Goal: Information Seeking & Learning: Learn about a topic

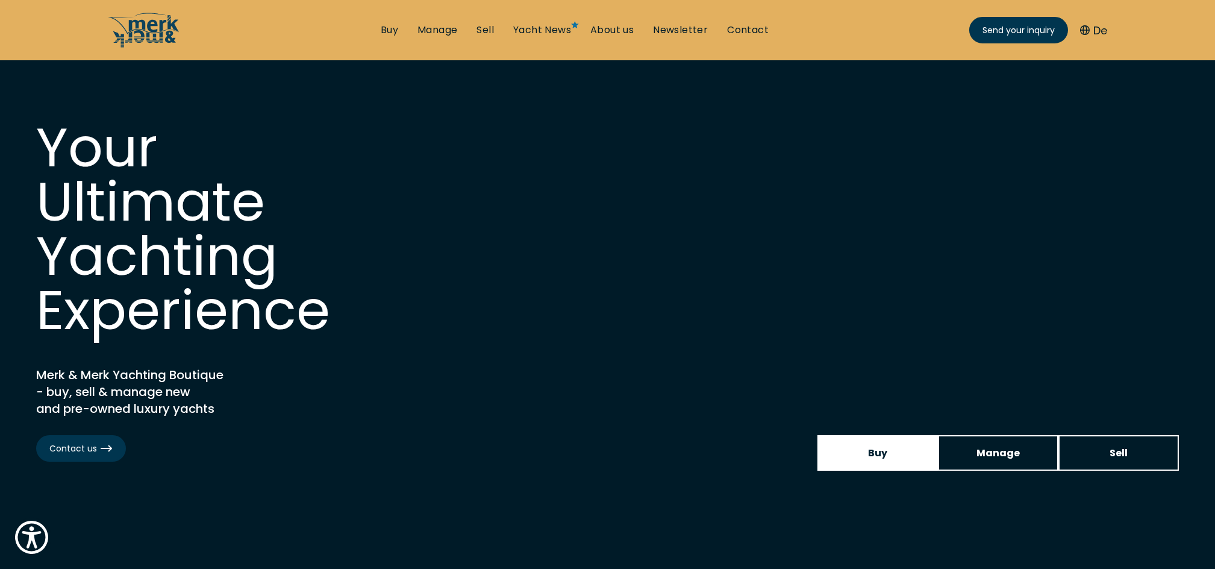
click at [877, 449] on span "Buy" at bounding box center [877, 452] width 19 height 15
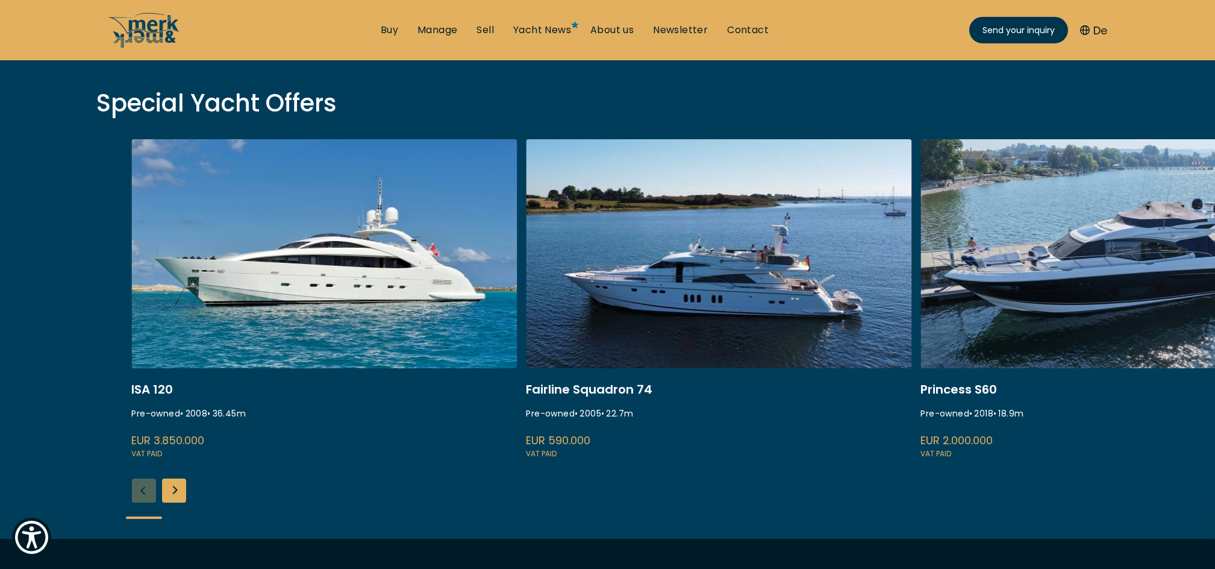
scroll to position [408, 0]
click at [178, 487] on div "Next slide" at bounding box center [174, 491] width 24 height 24
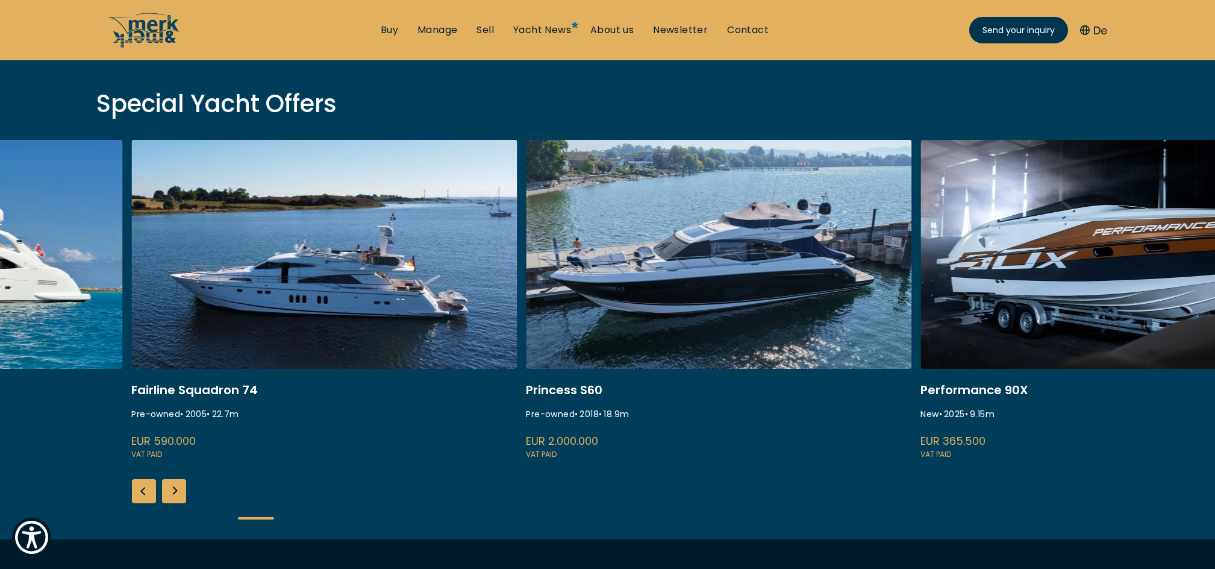
click at [178, 487] on div "Next slide" at bounding box center [174, 491] width 24 height 24
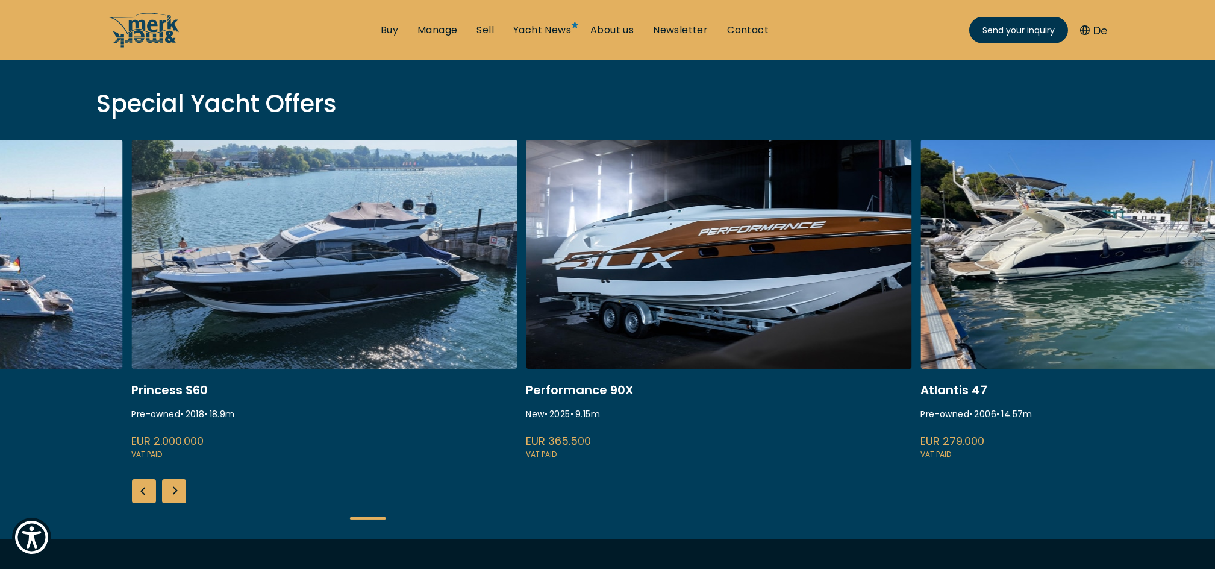
click at [178, 487] on div "Next slide" at bounding box center [174, 491] width 24 height 24
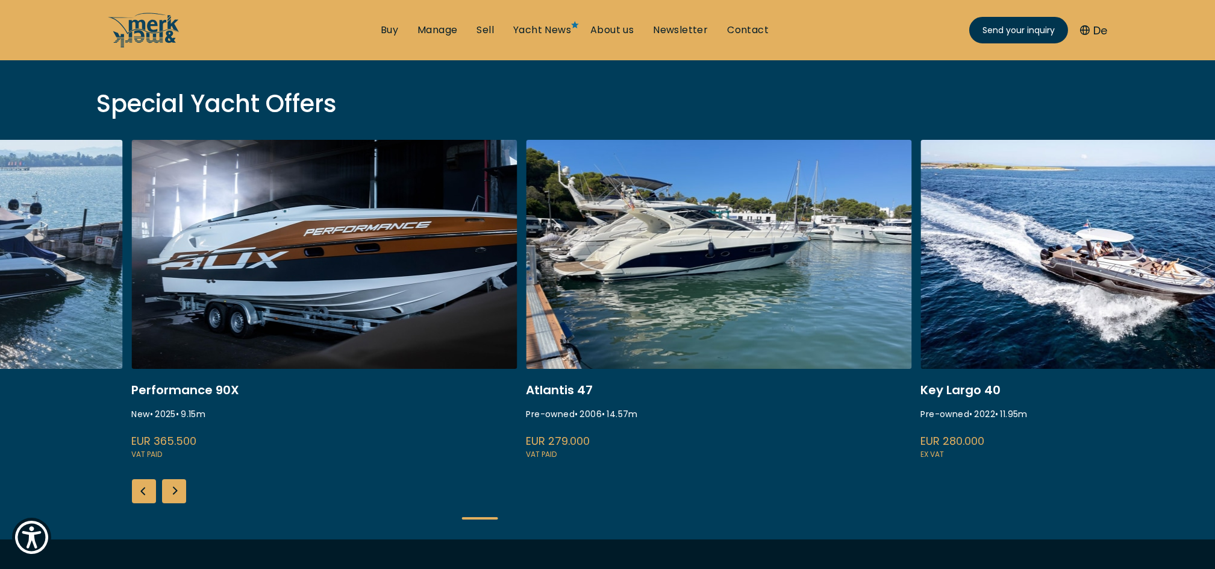
click at [178, 487] on div "Next slide" at bounding box center [174, 491] width 24 height 24
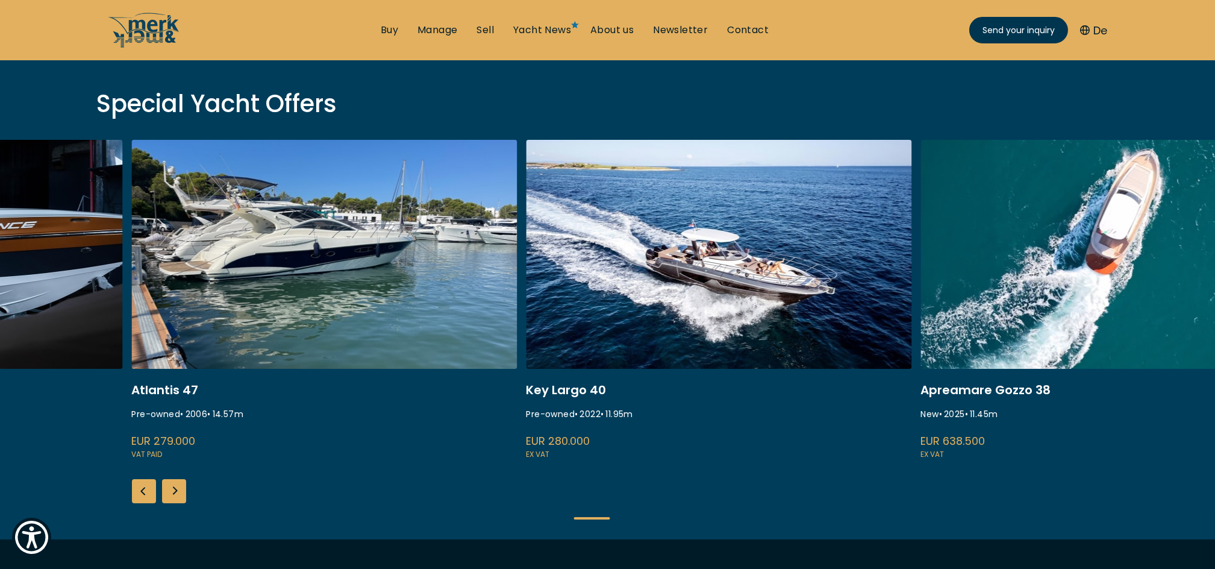
click at [178, 487] on div "Next slide" at bounding box center [174, 491] width 24 height 24
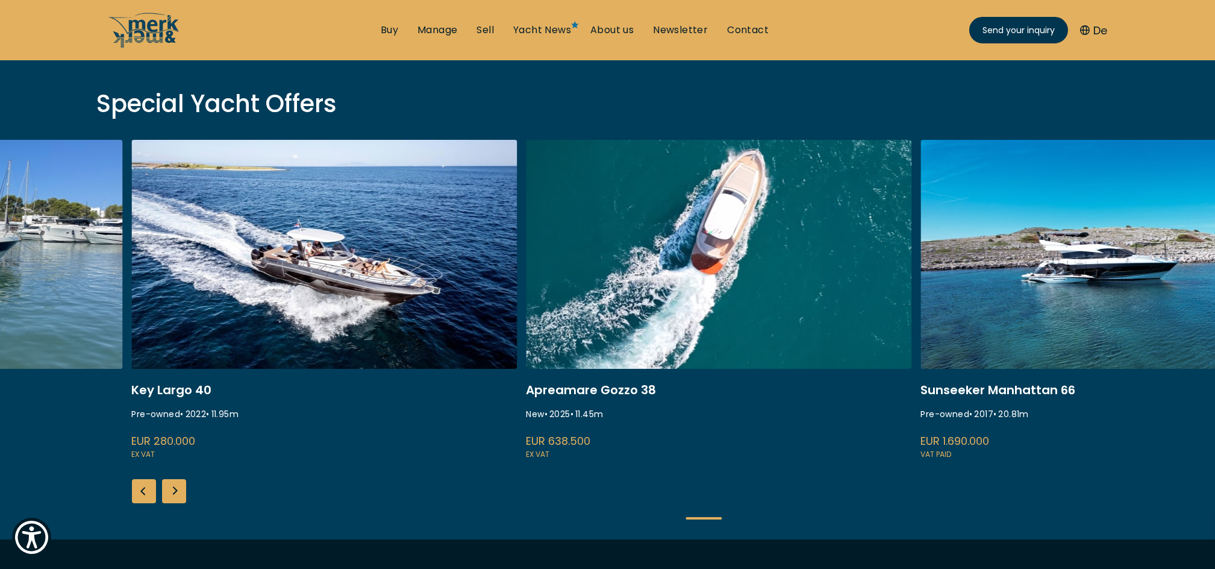
click at [178, 487] on div "Next slide" at bounding box center [174, 491] width 24 height 24
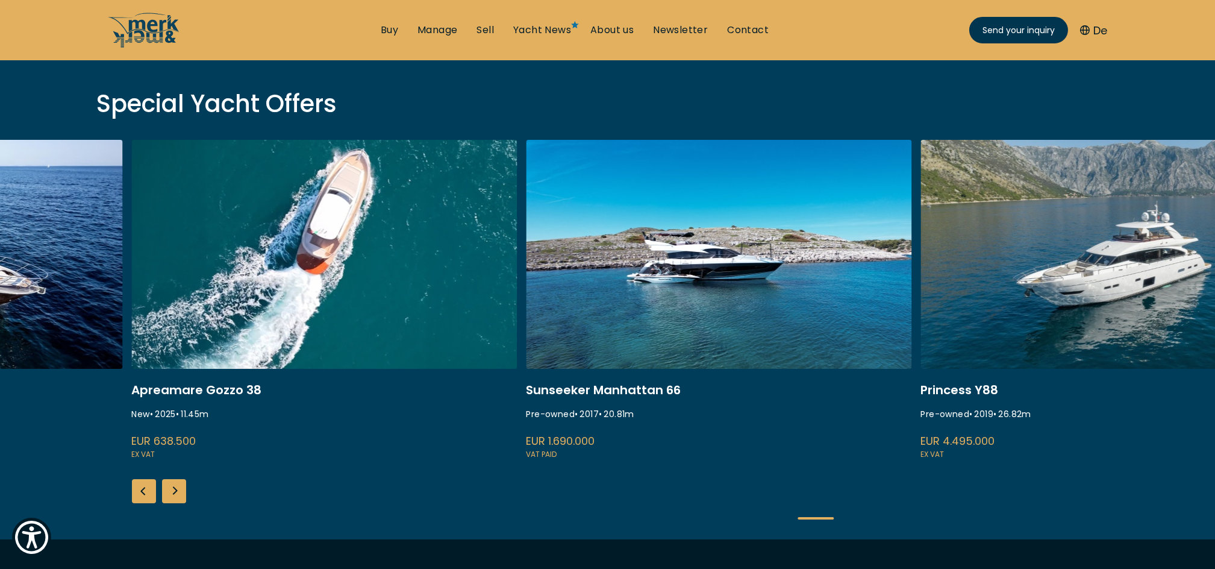
click at [178, 487] on div "Next slide" at bounding box center [174, 491] width 24 height 24
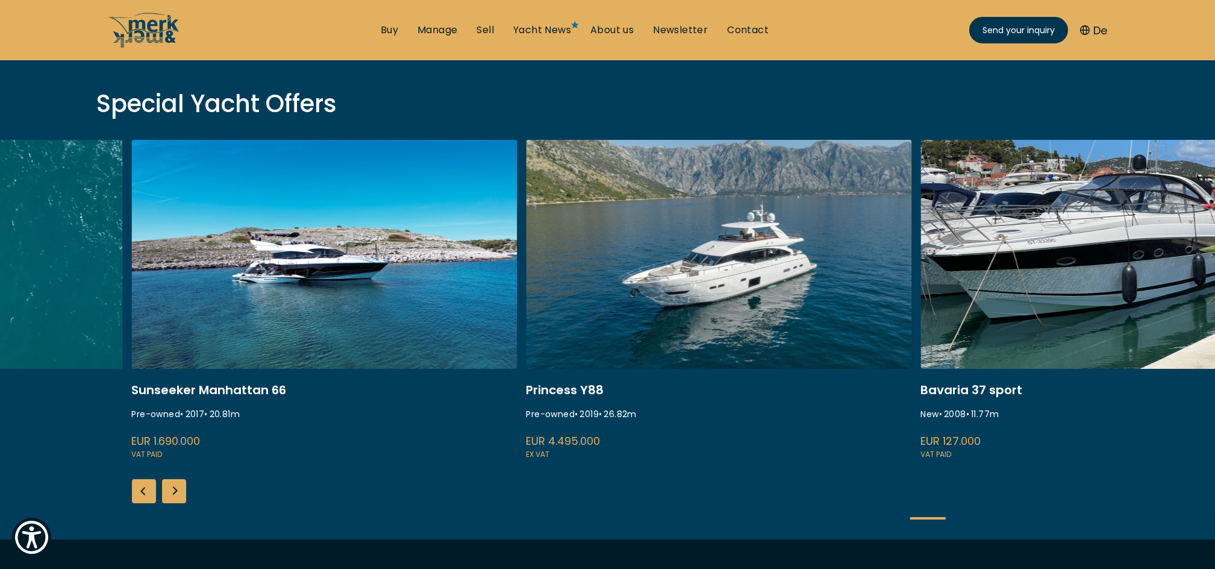
click at [178, 487] on div "Next slide" at bounding box center [174, 491] width 24 height 24
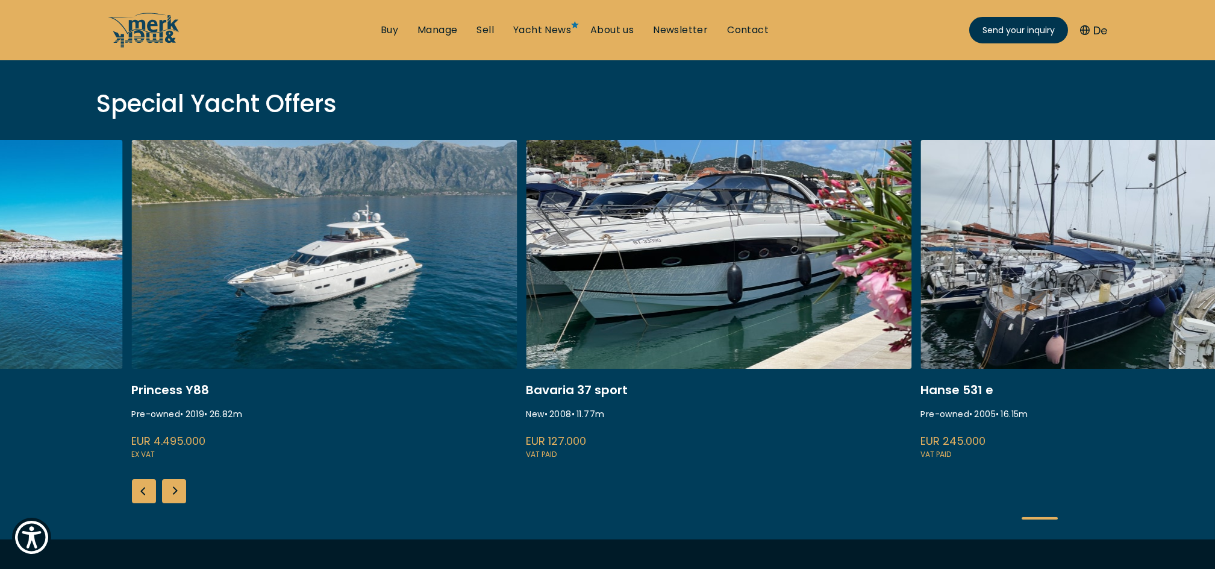
click at [178, 487] on div "Next slide" at bounding box center [174, 491] width 24 height 24
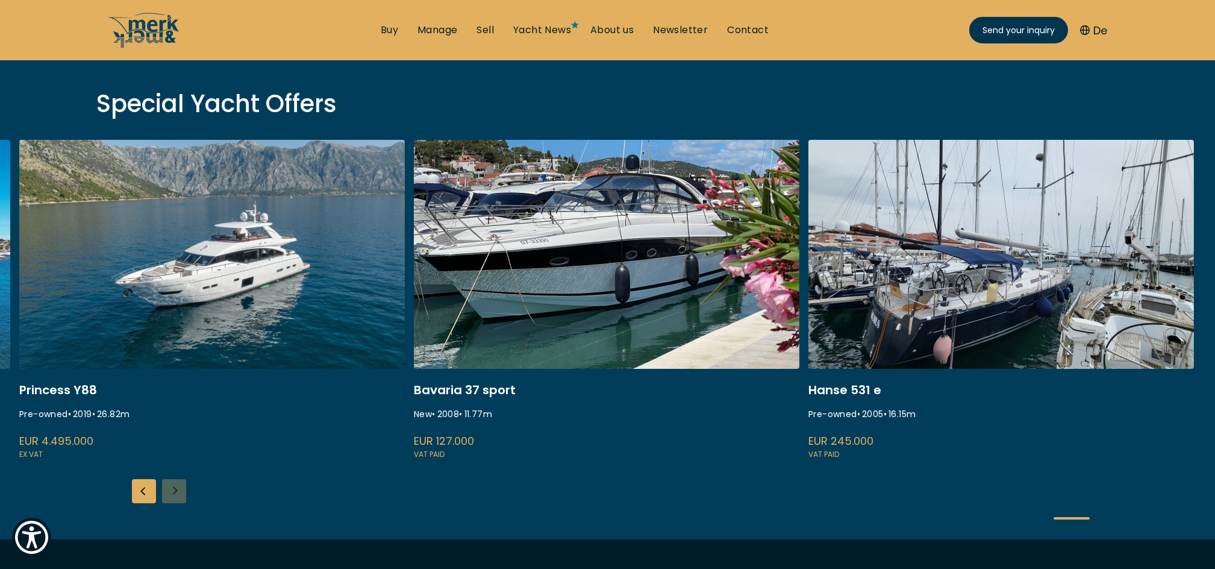
click at [178, 487] on div "ISA 120 Pre-owned • 2008 • 36.45 m EUR 3.850.000 VAT paid Fairline Squadron 74 …" at bounding box center [607, 339] width 1215 height 399
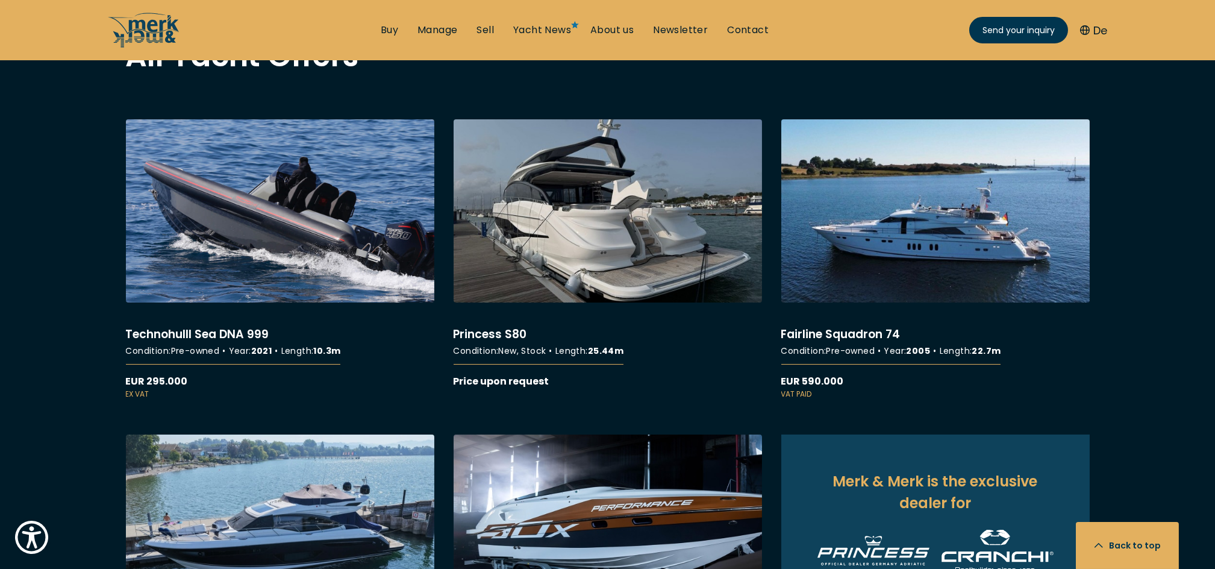
scroll to position [1027, 0]
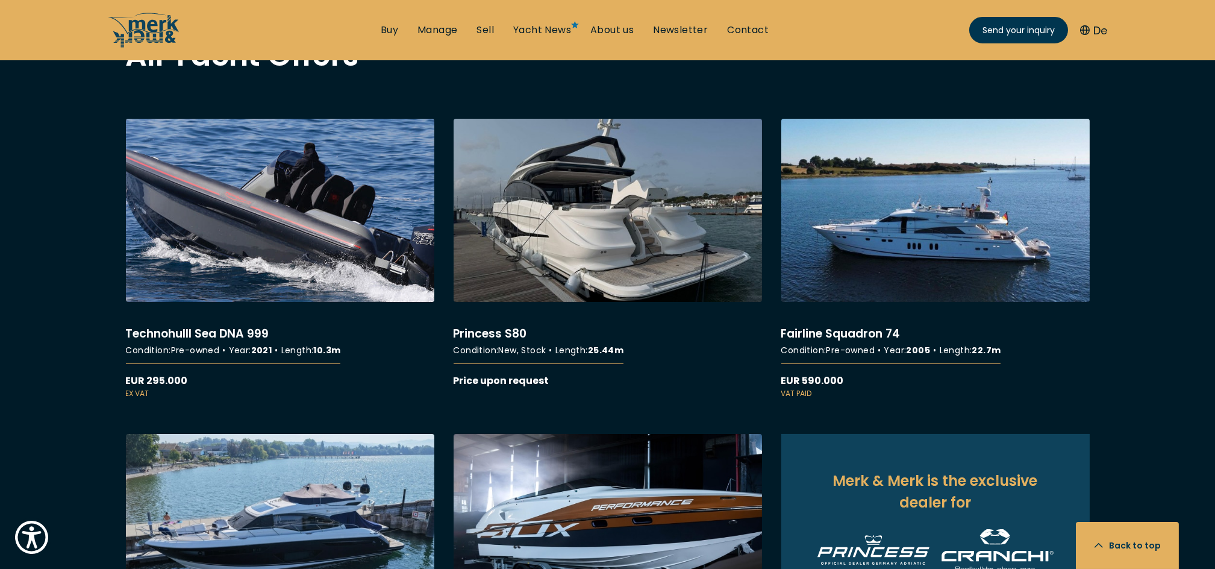
click at [288, 251] on link "More details about Technohulll Sea DNA 999" at bounding box center [280, 259] width 309 height 280
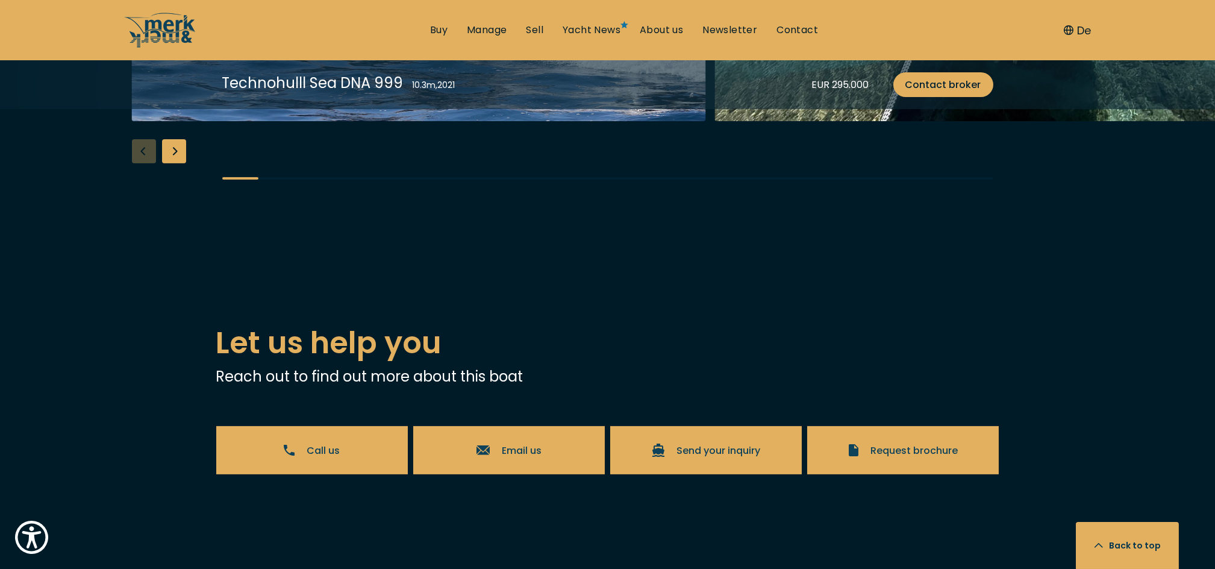
scroll to position [1510, 0]
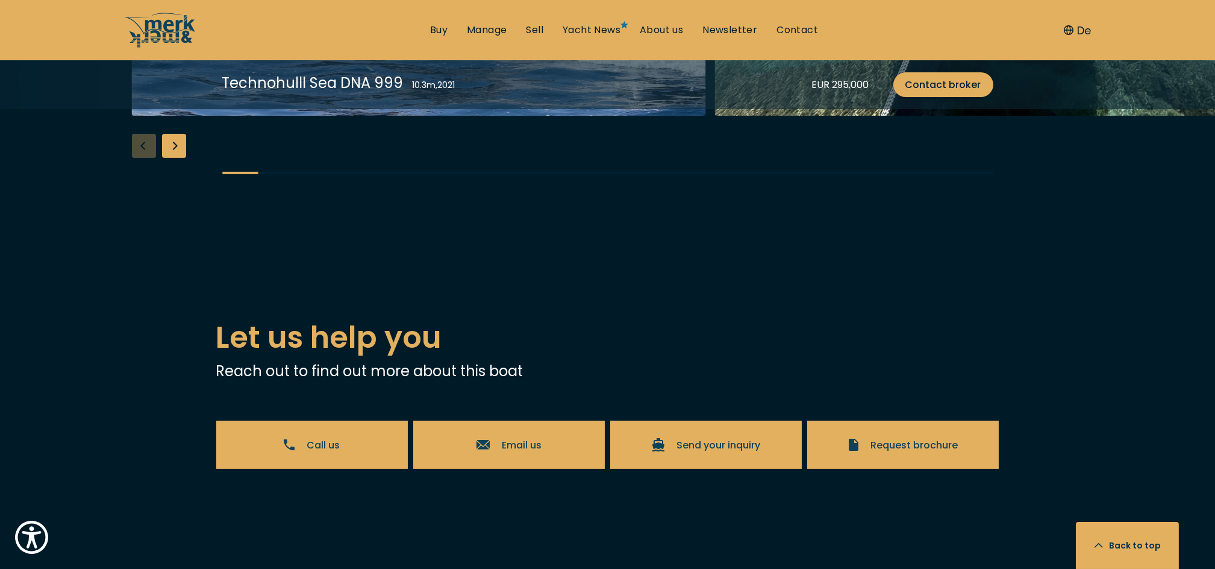
click at [174, 158] on div "Next slide" at bounding box center [174, 146] width 24 height 24
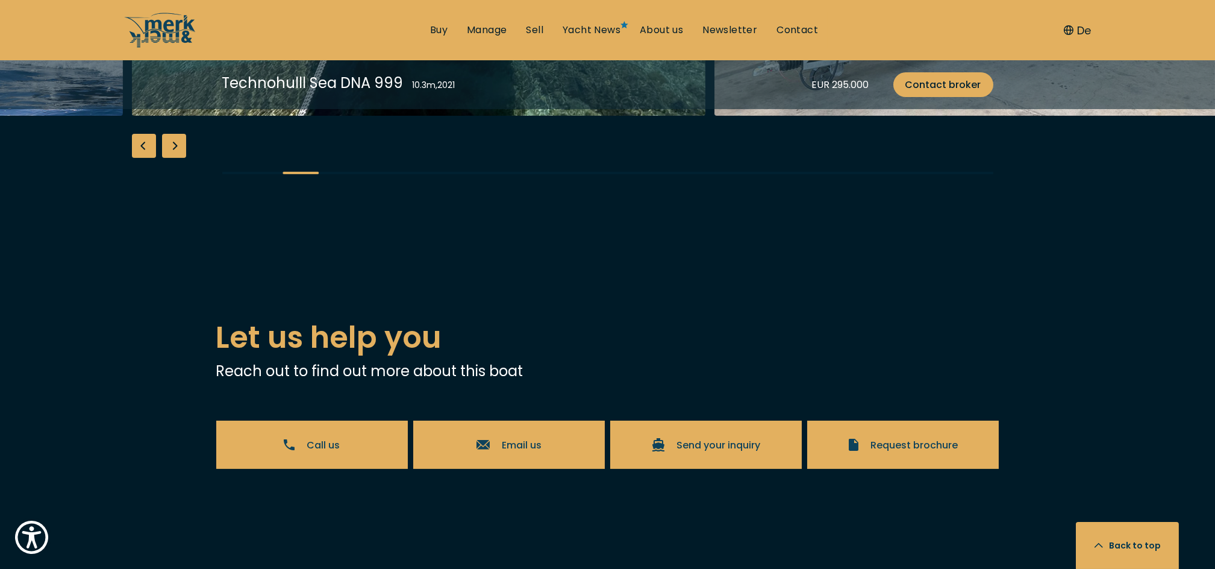
click at [174, 158] on div "Next slide" at bounding box center [174, 146] width 24 height 24
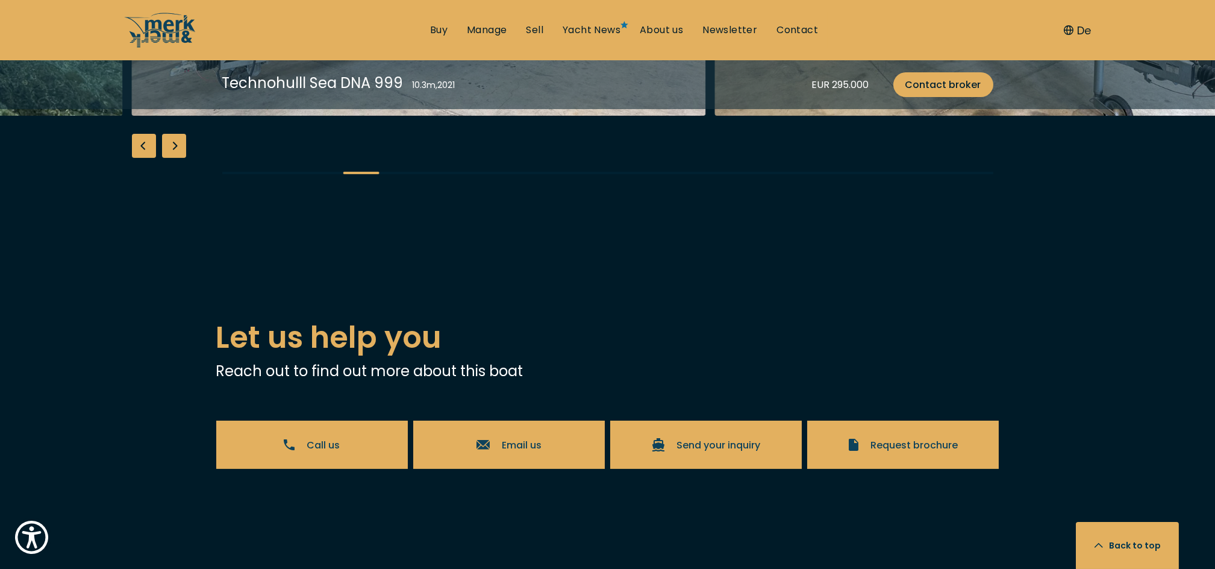
click at [174, 158] on div "Next slide" at bounding box center [174, 146] width 24 height 24
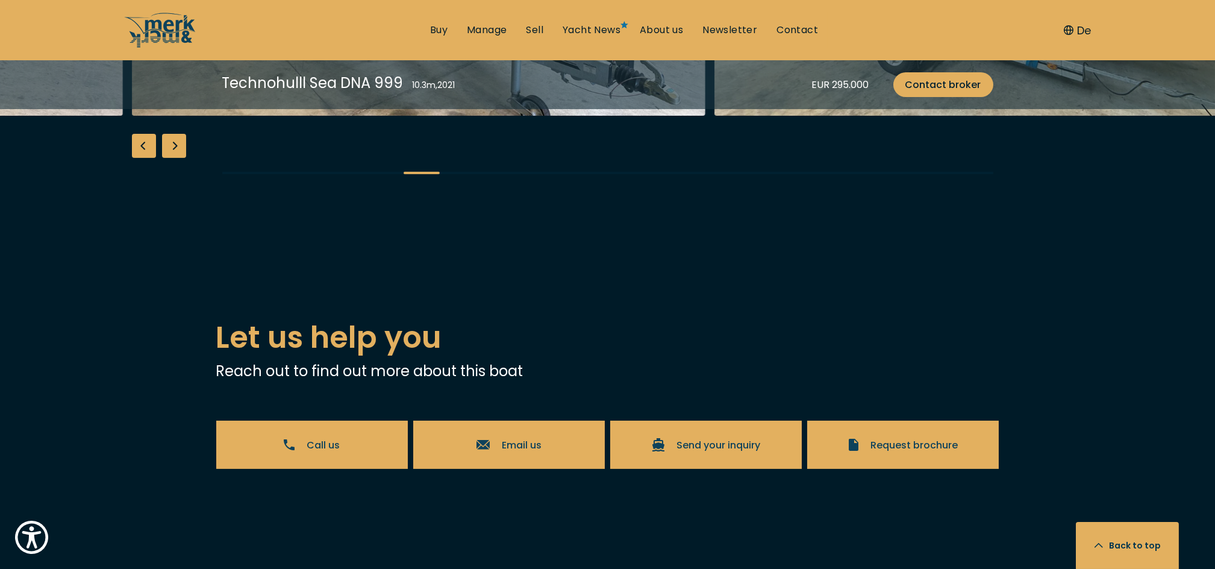
click at [174, 158] on div "Next slide" at bounding box center [174, 146] width 24 height 24
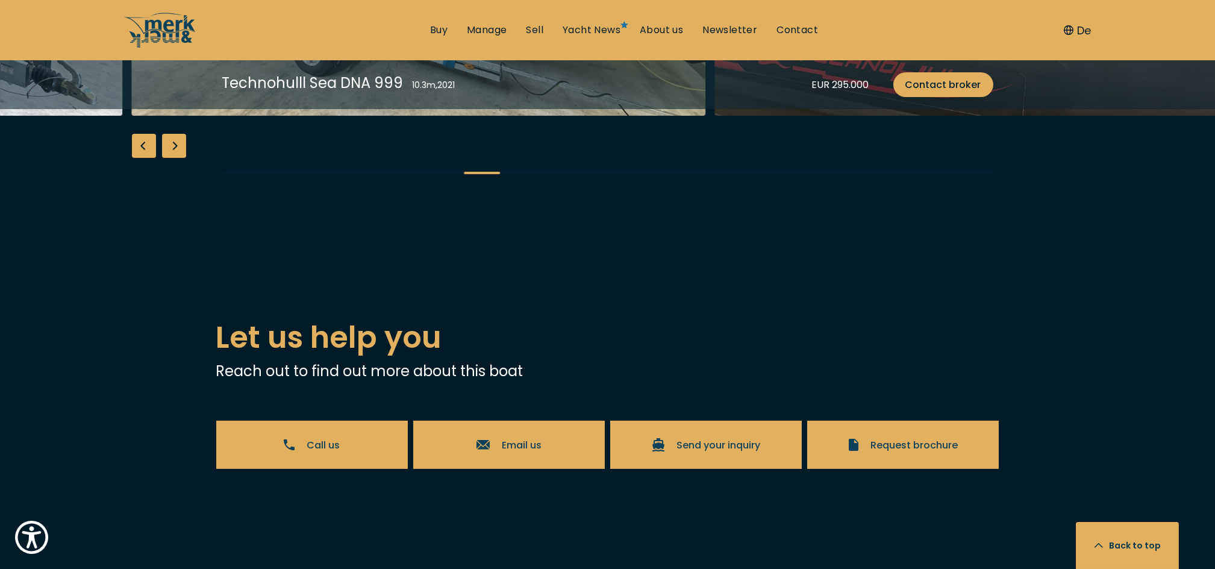
click at [174, 158] on div "Next slide" at bounding box center [174, 146] width 24 height 24
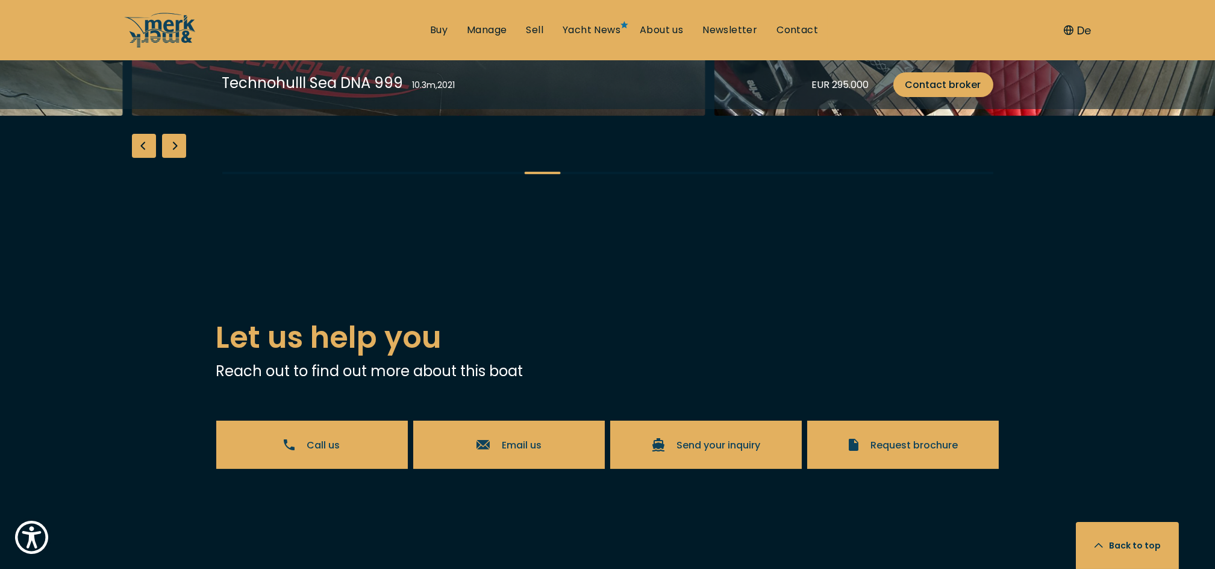
click at [174, 158] on div "Next slide" at bounding box center [174, 146] width 24 height 24
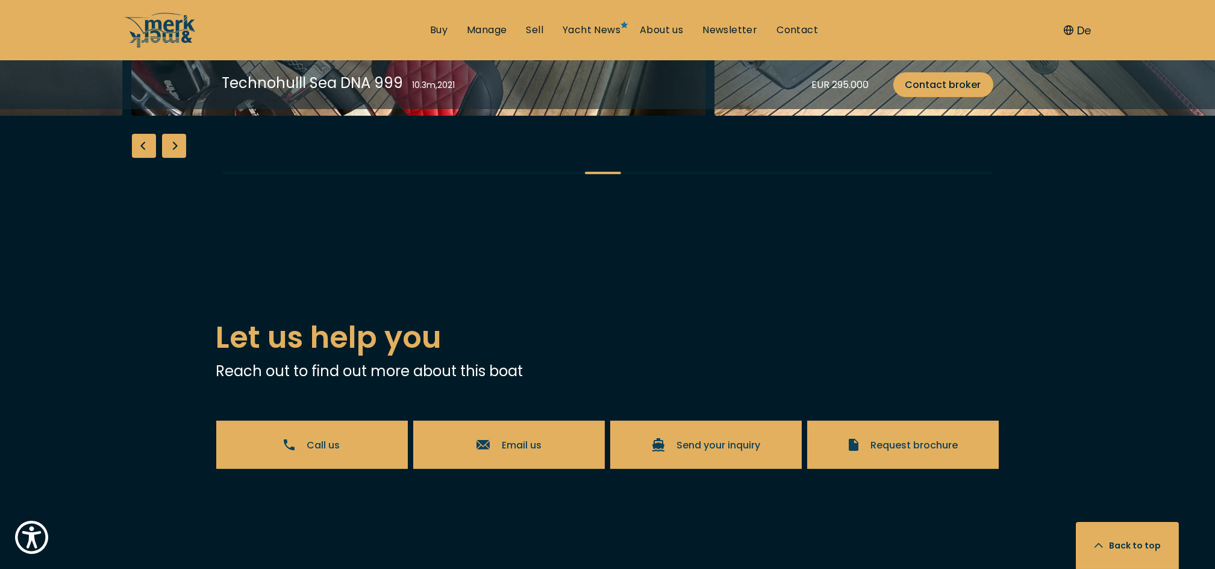
click at [174, 158] on div "Next slide" at bounding box center [174, 146] width 24 height 24
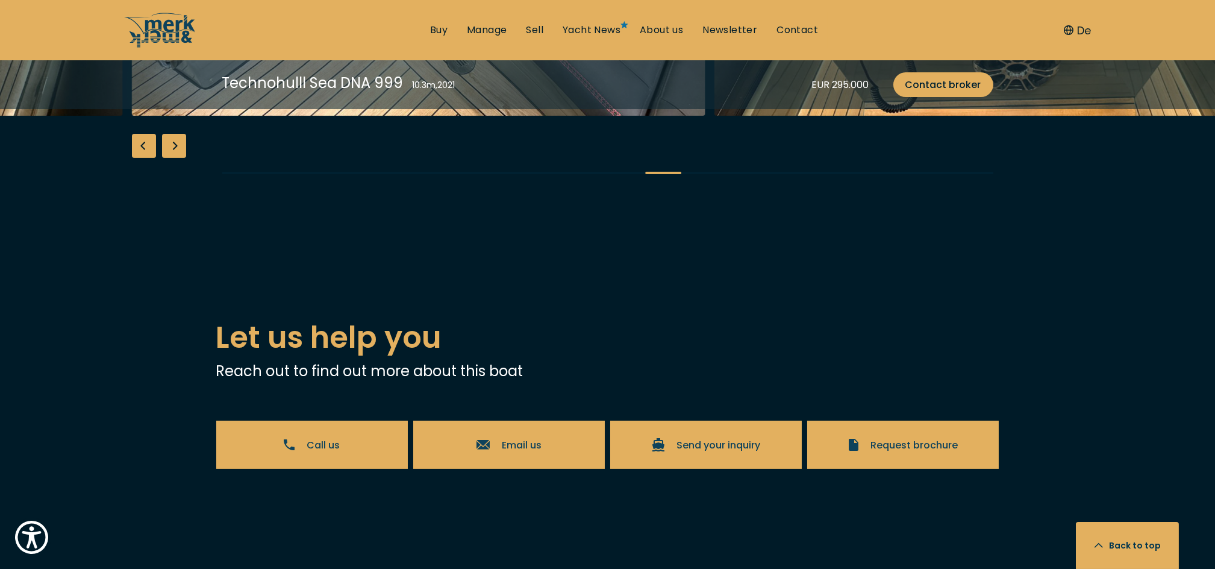
click at [174, 158] on div "Next slide" at bounding box center [174, 146] width 24 height 24
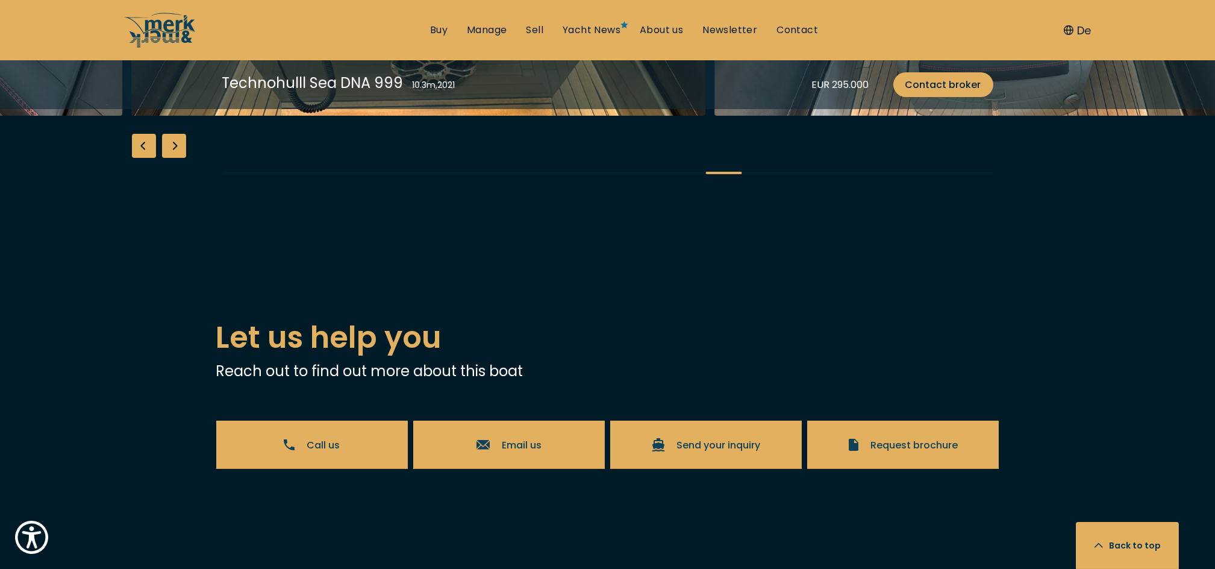
click at [174, 158] on div "Next slide" at bounding box center [174, 146] width 24 height 24
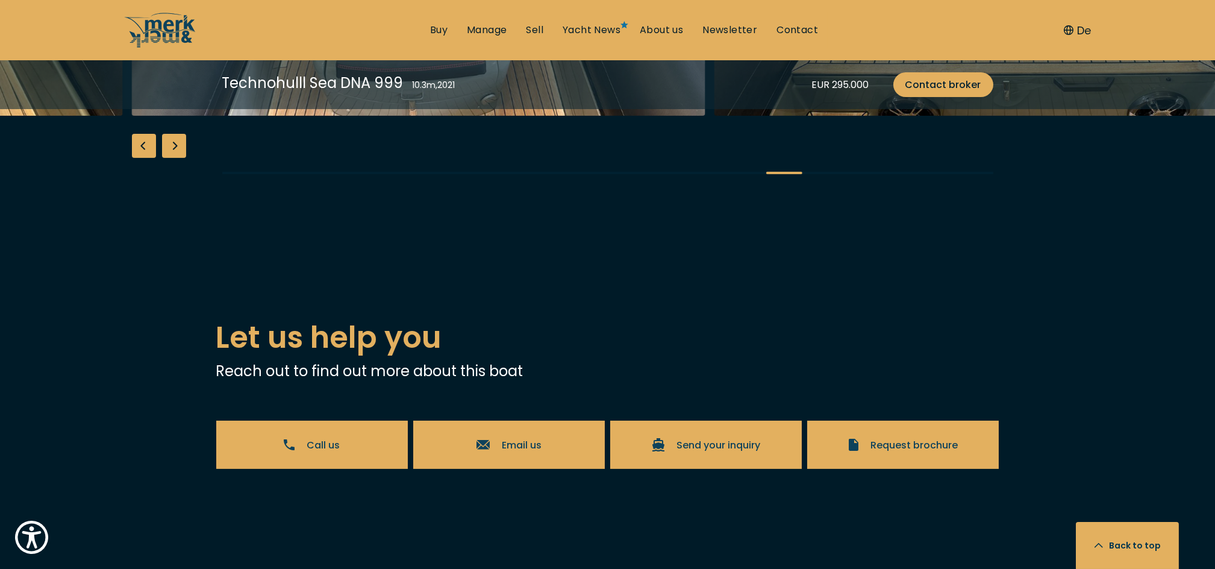
click at [174, 158] on div "Next slide" at bounding box center [174, 146] width 24 height 24
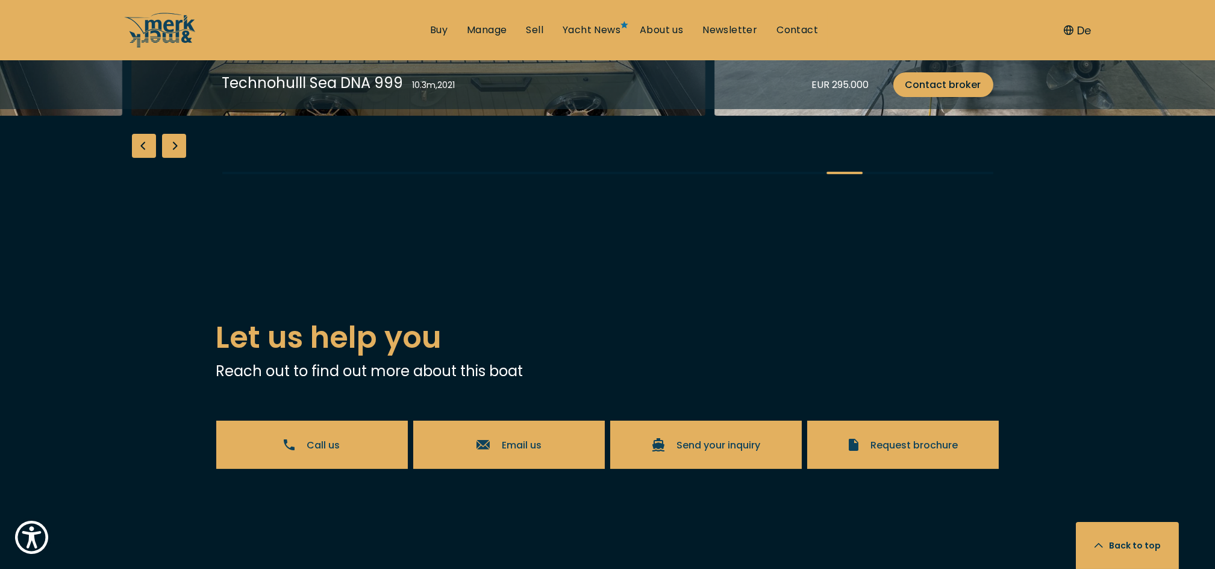
click at [174, 158] on div "Next slide" at bounding box center [174, 146] width 24 height 24
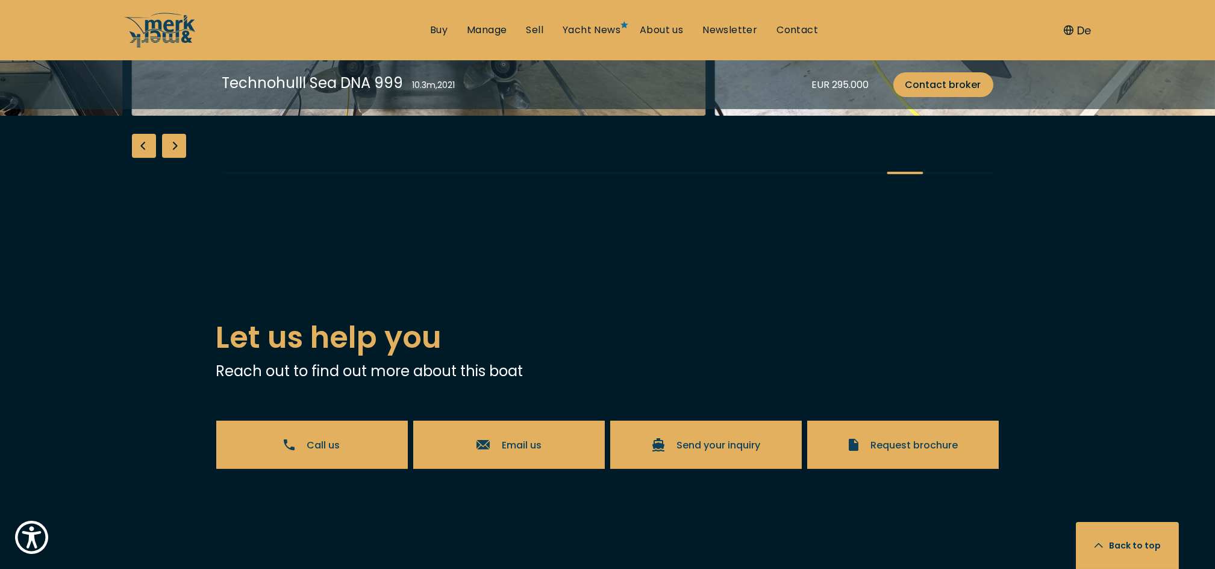
click at [174, 158] on div "Next slide" at bounding box center [174, 146] width 24 height 24
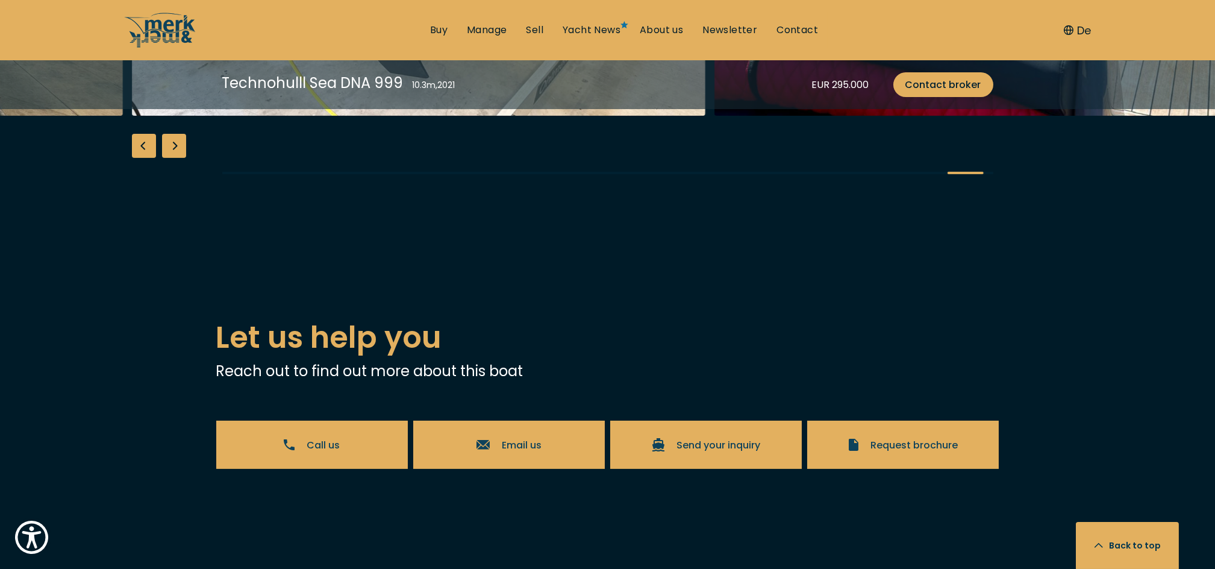
click at [174, 158] on div "Next slide" at bounding box center [174, 146] width 24 height 24
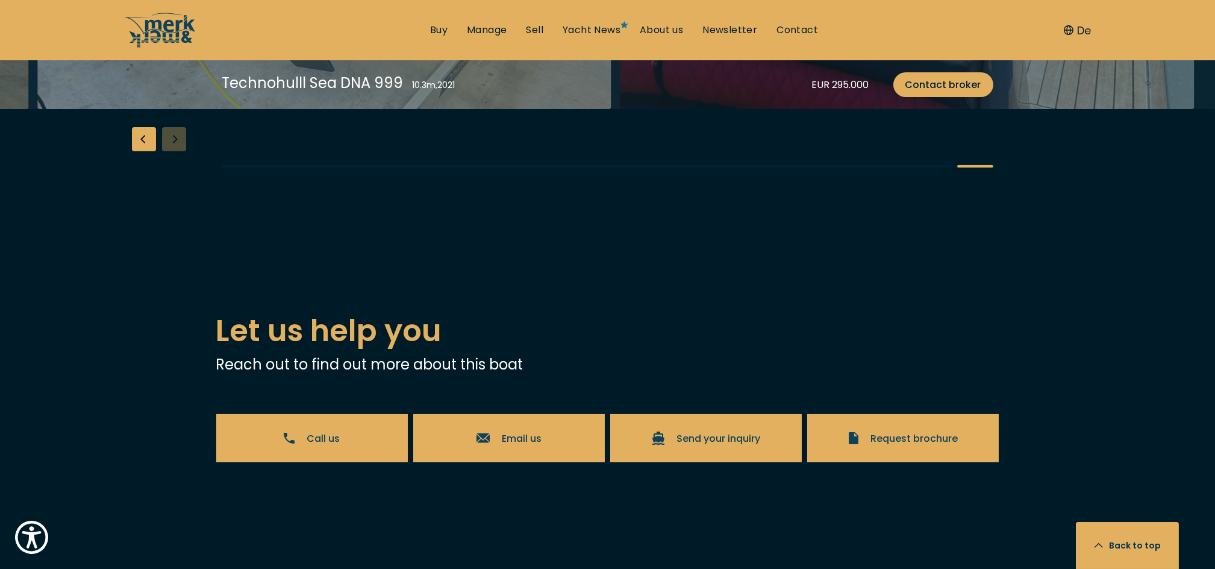
scroll to position [1511, 0]
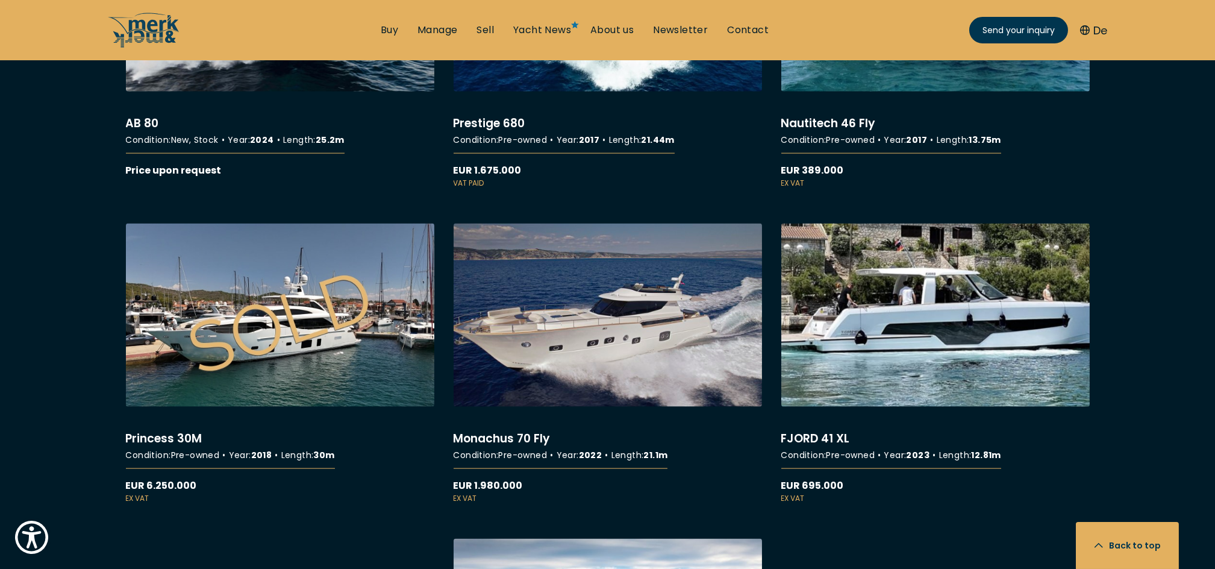
scroll to position [6636, 0]
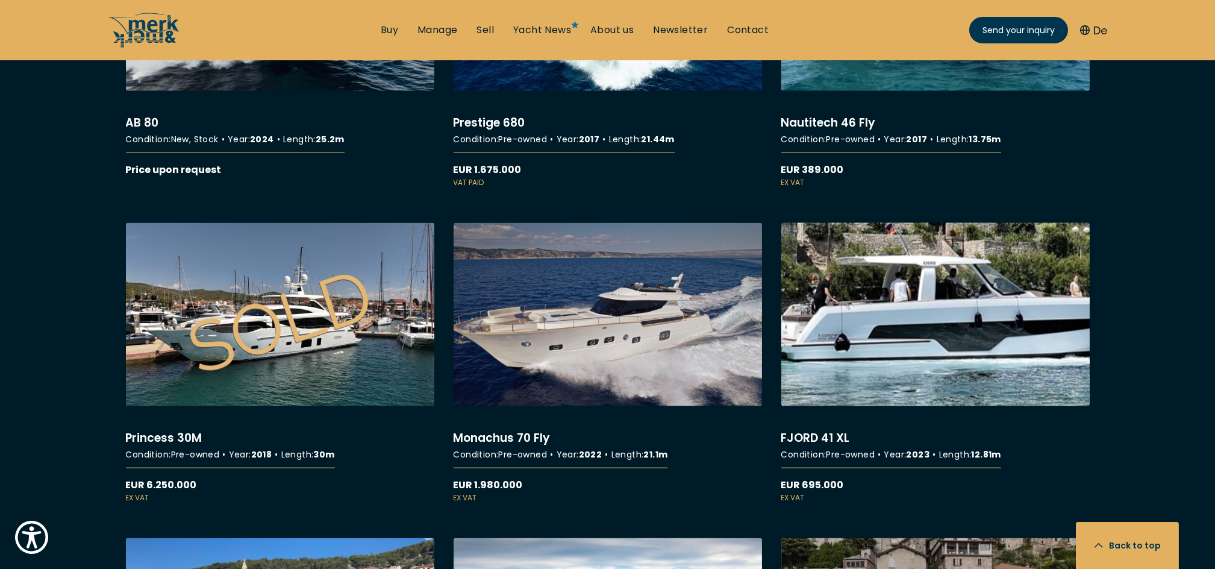
click at [926, 404] on link "More details about FJORD 41 XL" at bounding box center [935, 363] width 309 height 280
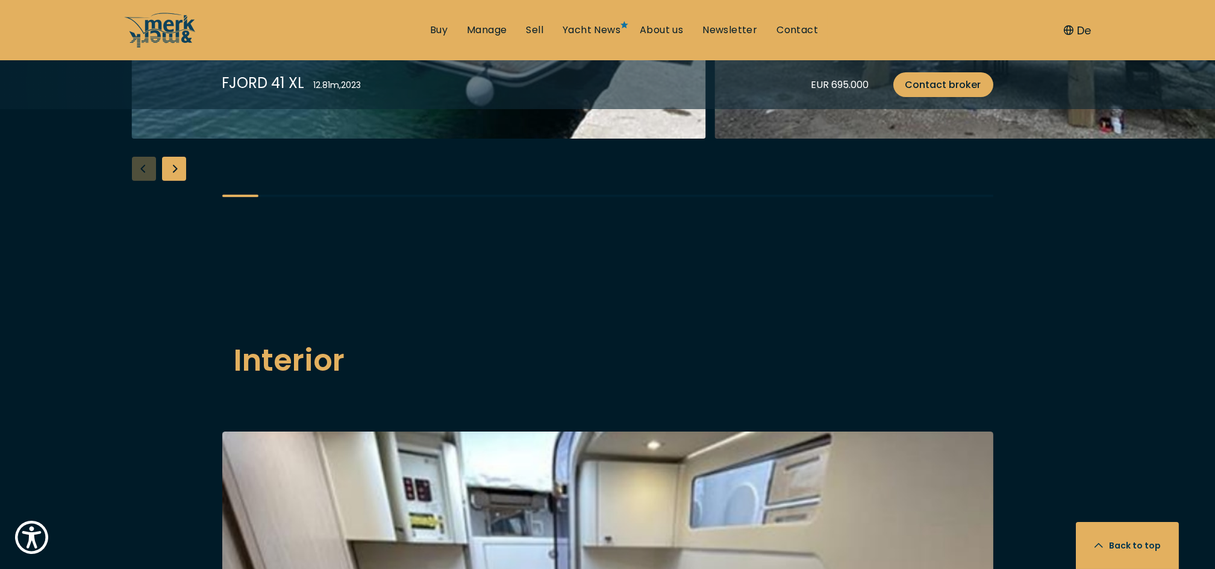
scroll to position [1250, 0]
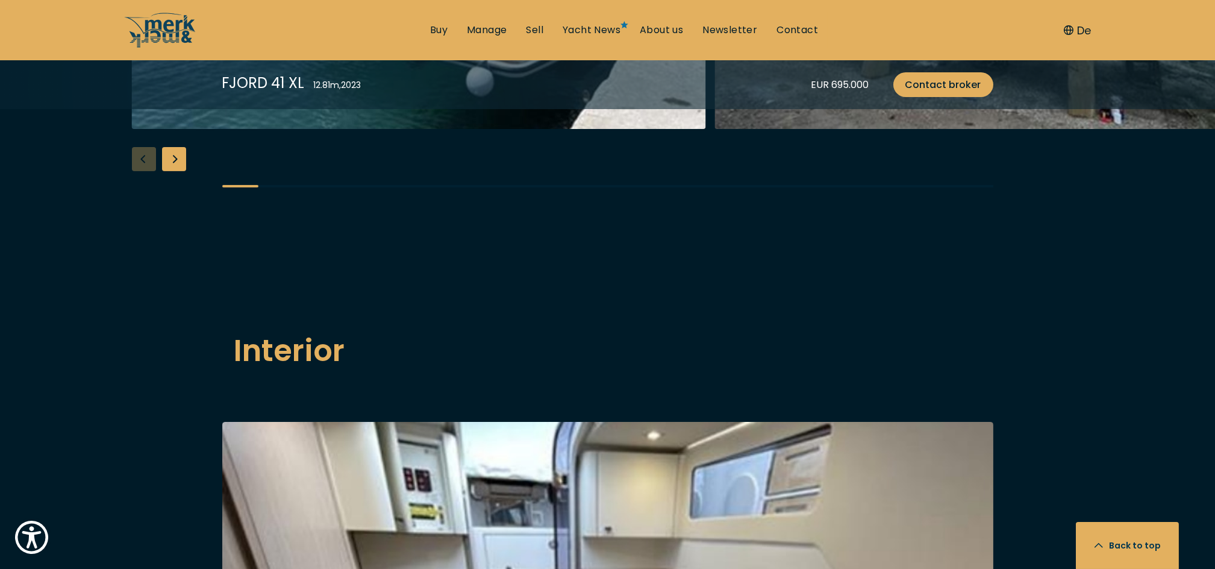
click at [171, 171] on div "Next slide" at bounding box center [174, 159] width 24 height 24
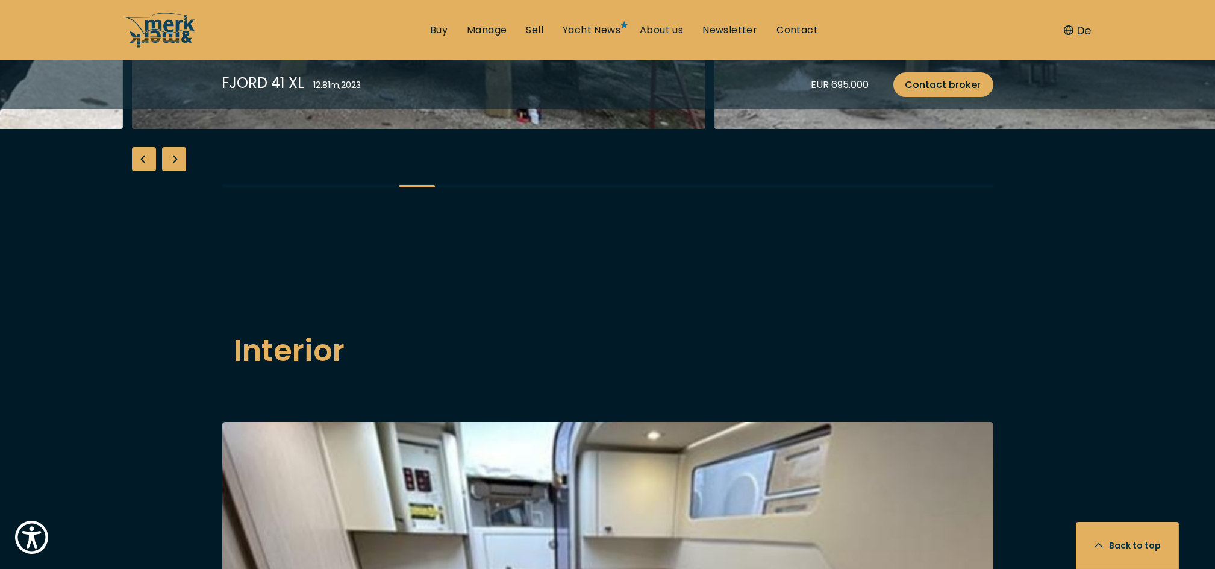
click at [171, 171] on div "Next slide" at bounding box center [174, 159] width 24 height 24
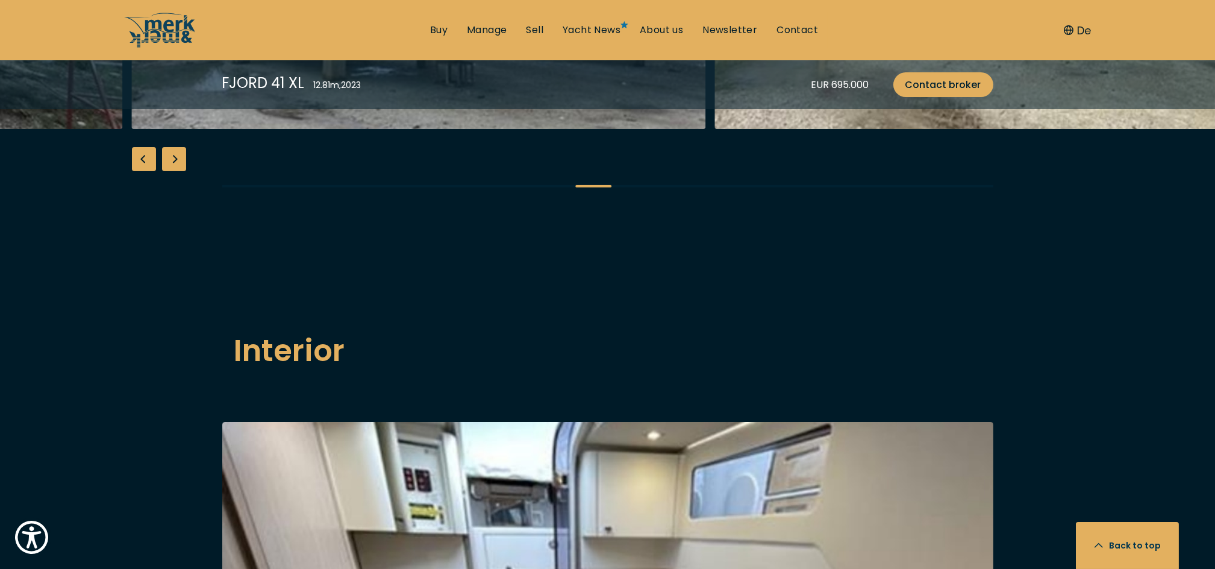
click at [171, 171] on div "Next slide" at bounding box center [174, 159] width 24 height 24
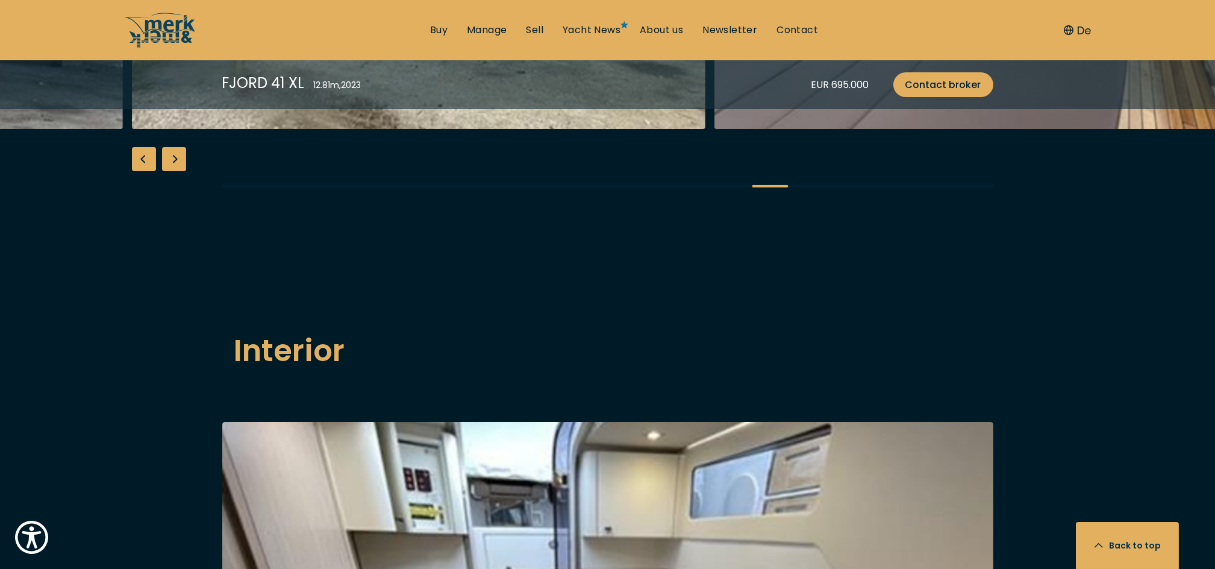
click at [171, 171] on div "Next slide" at bounding box center [174, 159] width 24 height 24
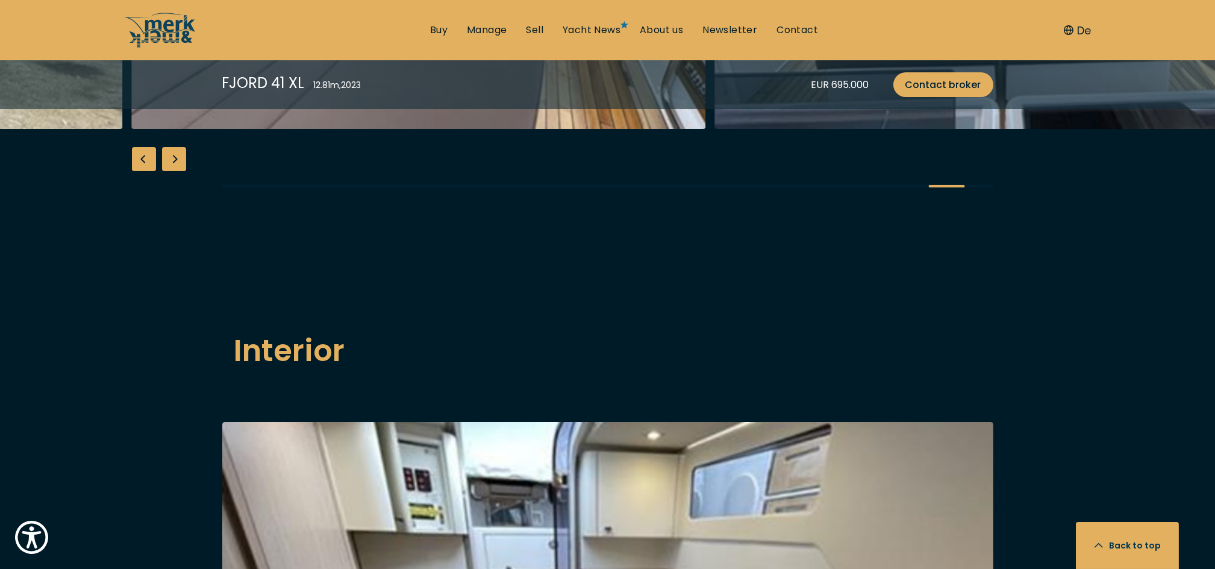
click at [171, 171] on div "Next slide" at bounding box center [174, 159] width 24 height 24
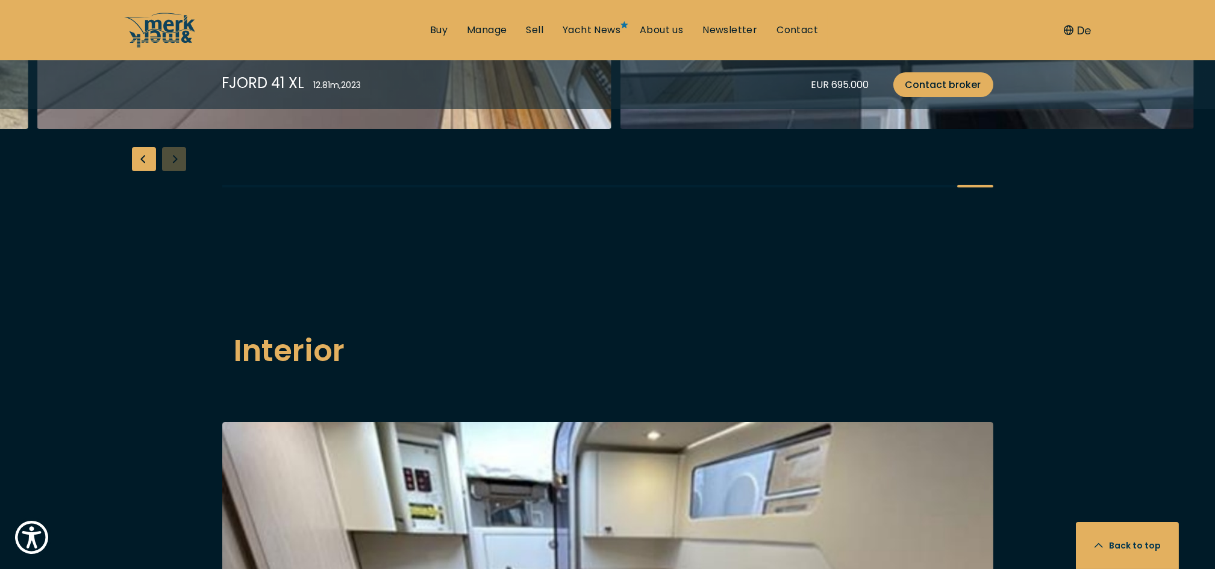
click at [140, 171] on div "Previous slide" at bounding box center [144, 159] width 24 height 24
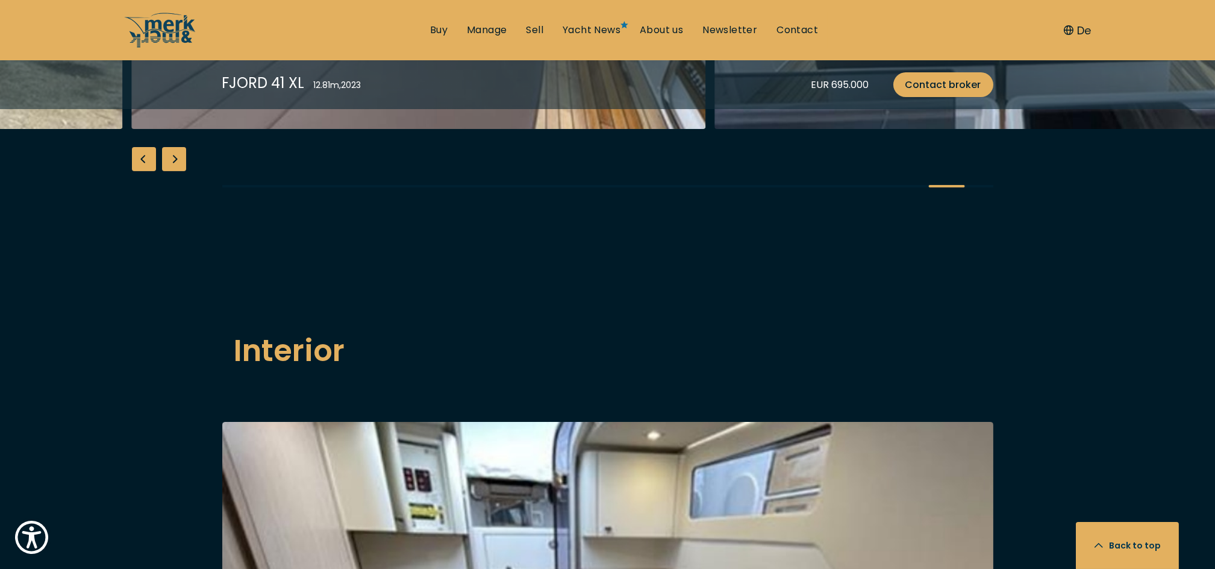
click at [140, 171] on div "Previous slide" at bounding box center [144, 159] width 24 height 24
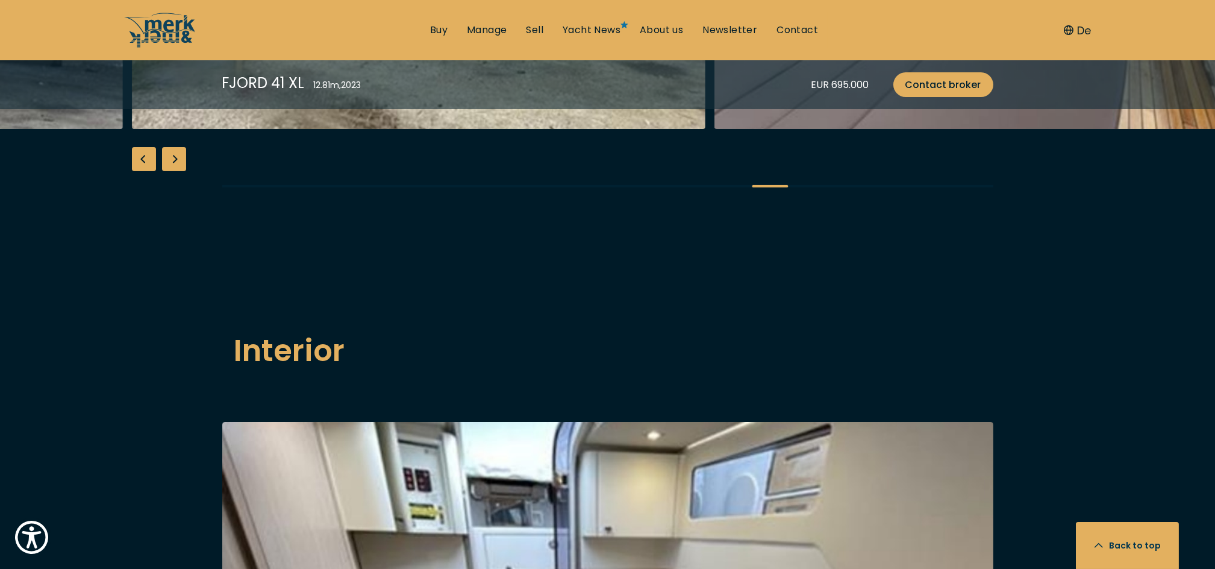
click at [140, 171] on div "Previous slide" at bounding box center [144, 159] width 24 height 24
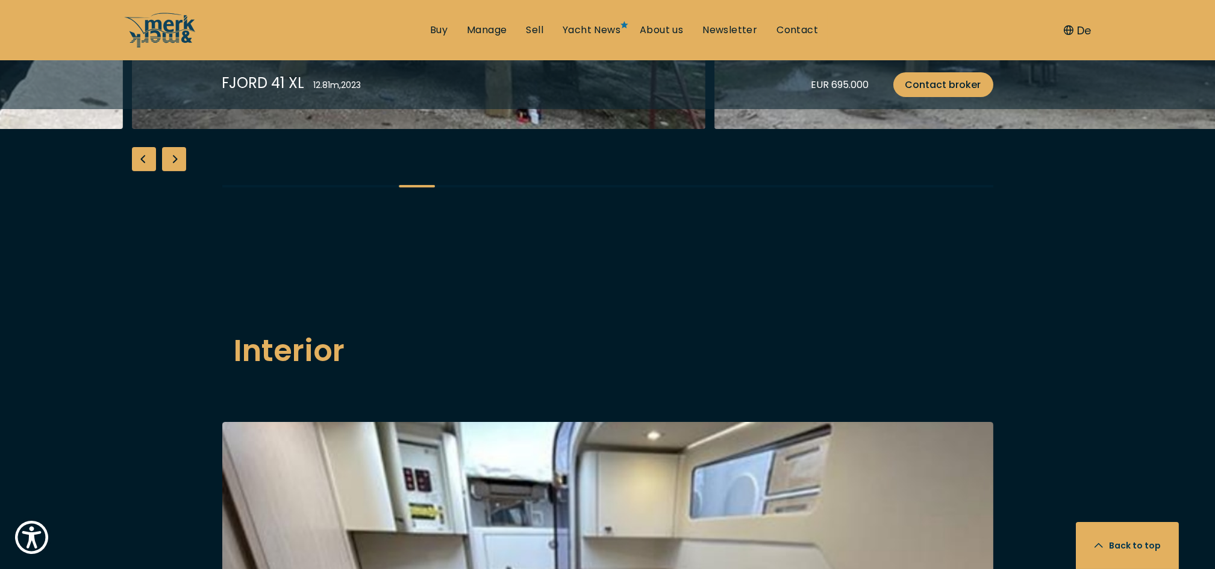
click at [140, 171] on div "Previous slide" at bounding box center [144, 159] width 24 height 24
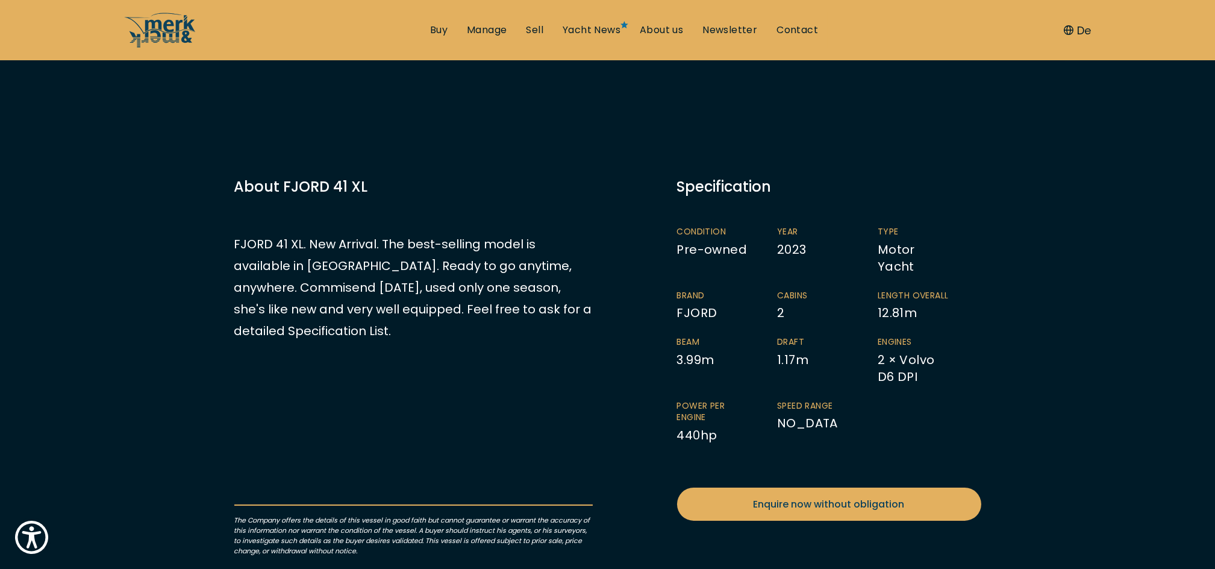
scroll to position [0, 0]
